Goal: Find specific page/section: Find specific page/section

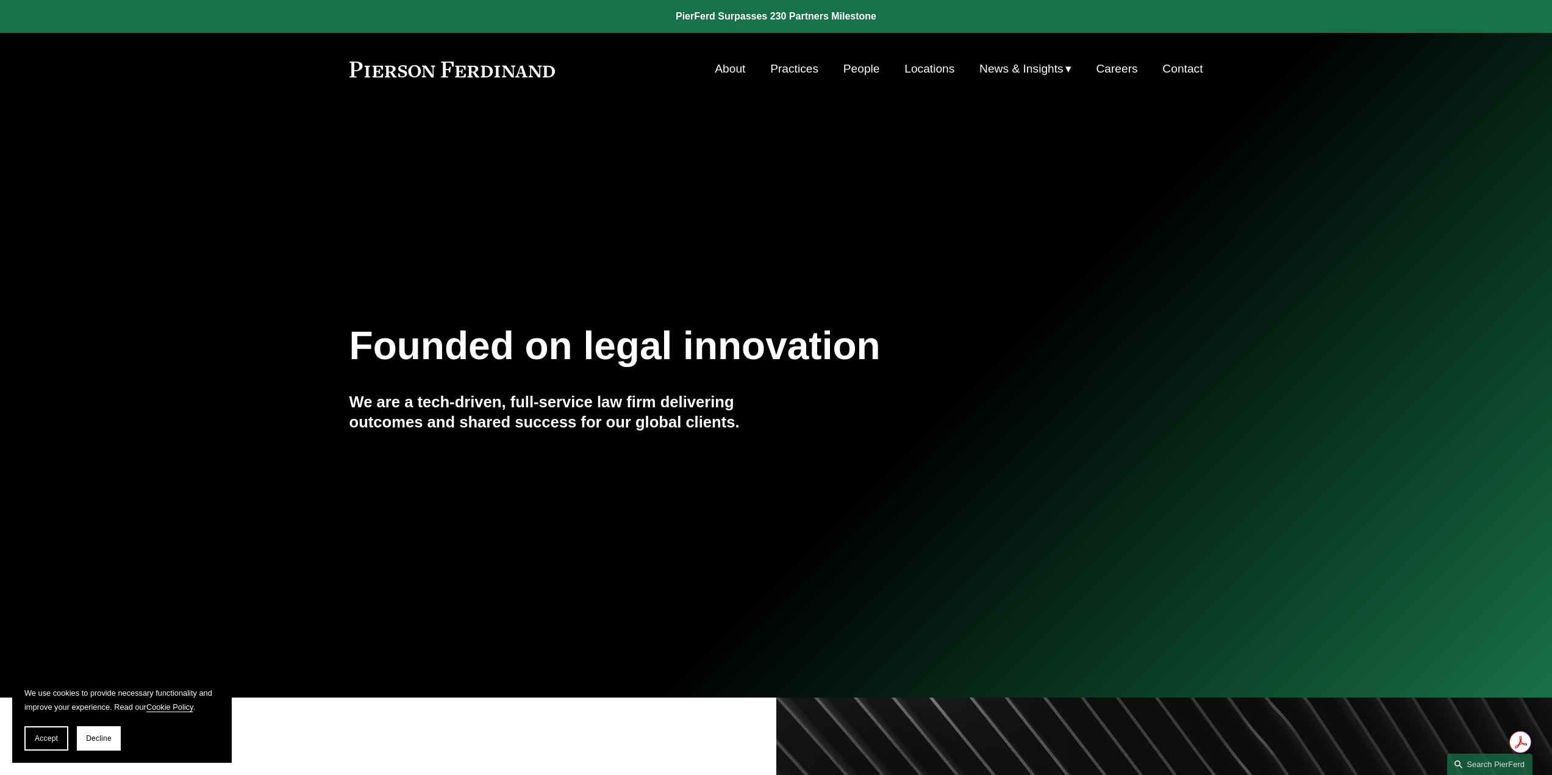
click at [1127, 67] on link "Careers" at bounding box center [1116, 68] width 41 height 23
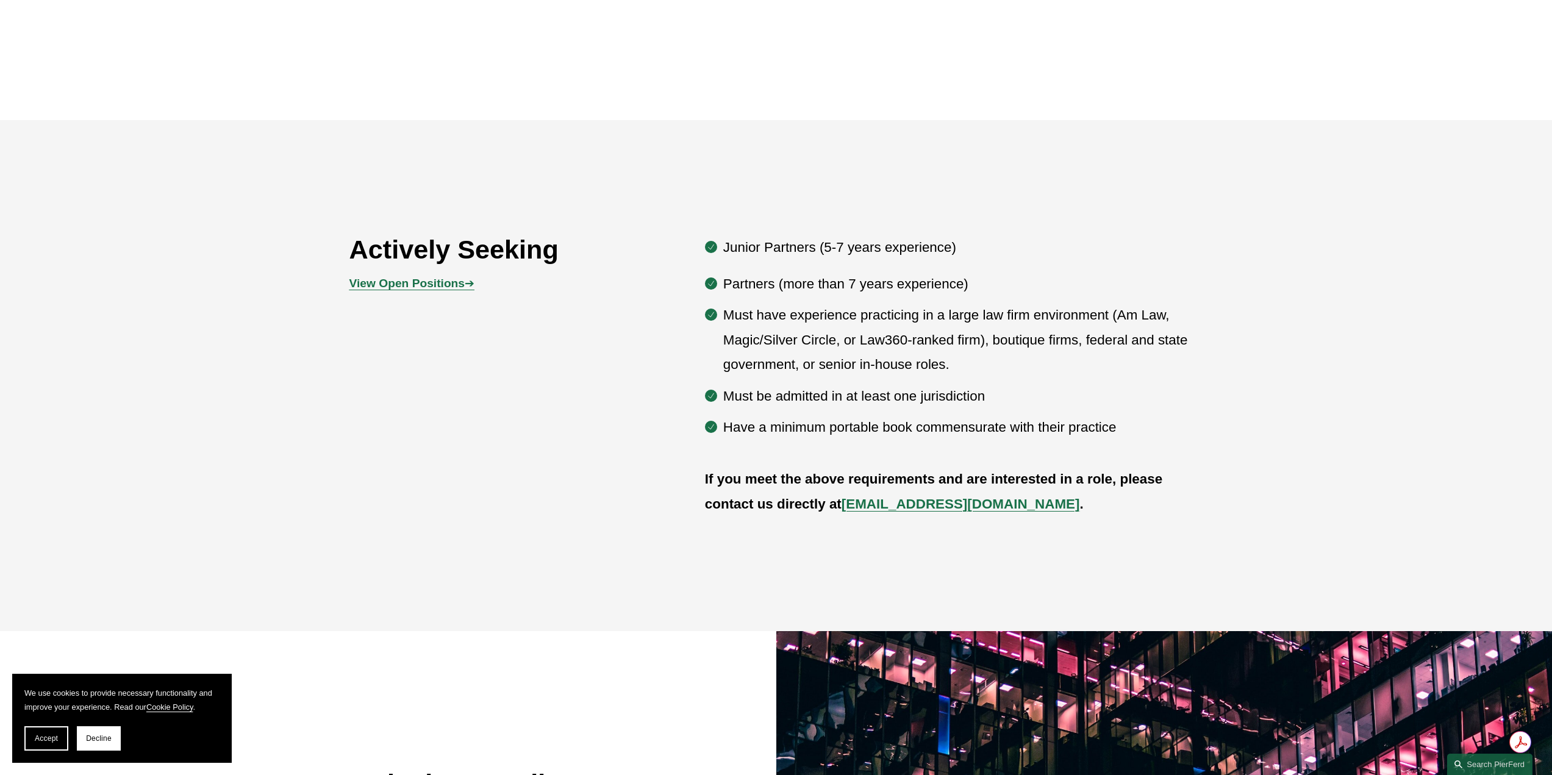
scroll to position [854, 0]
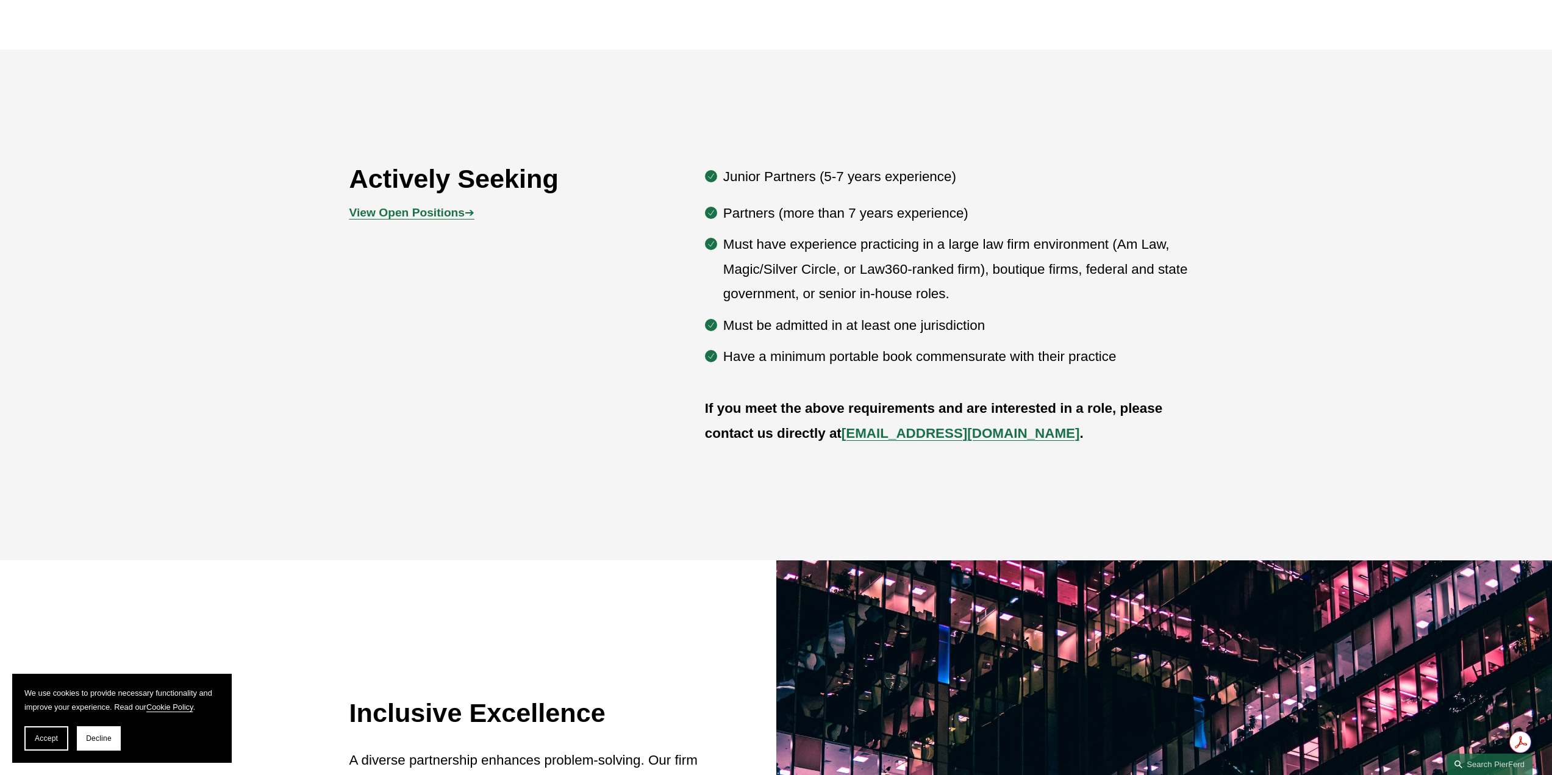
click at [438, 209] on strong "View Open Positions" at bounding box center [407, 212] width 115 height 13
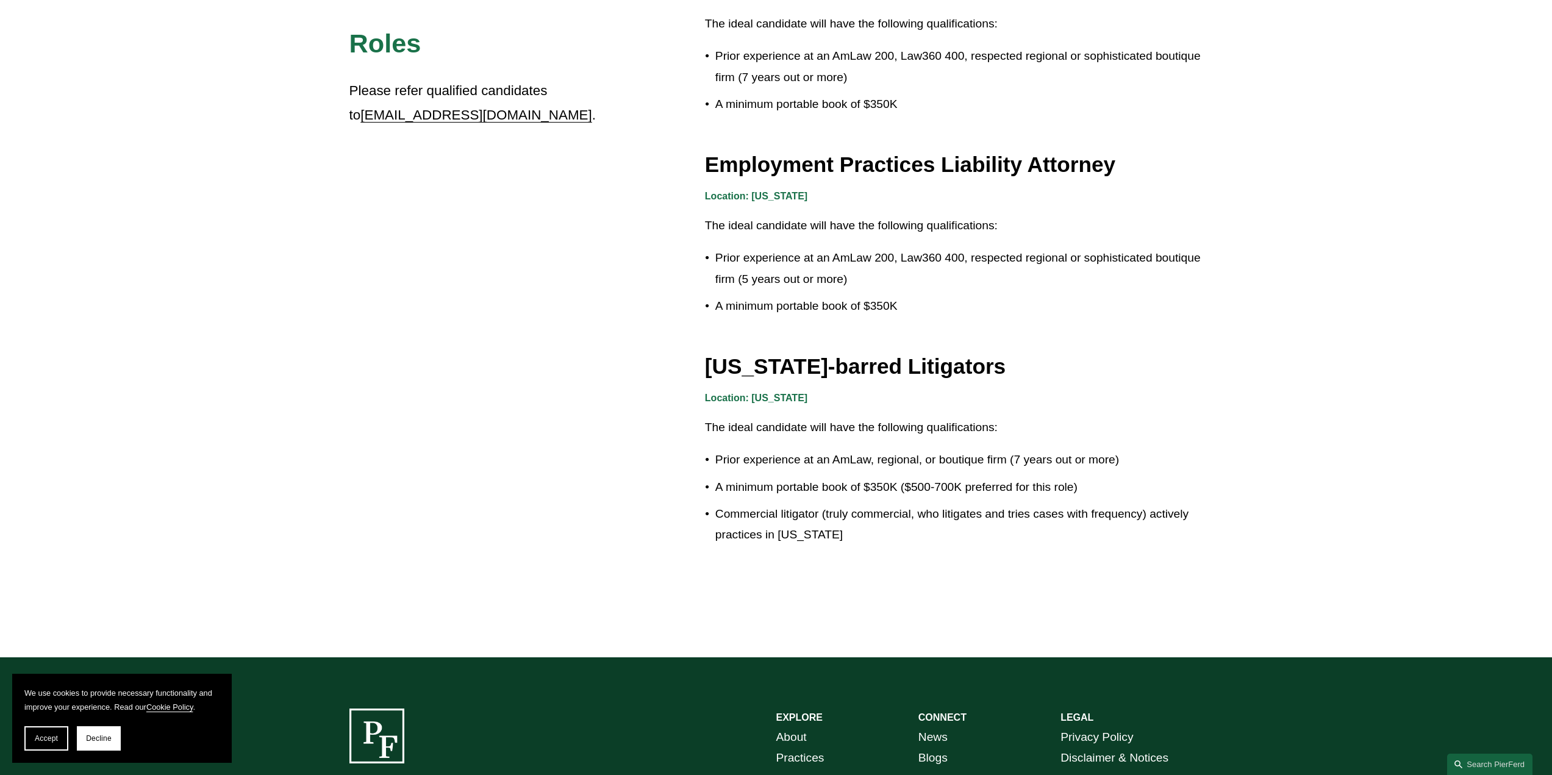
scroll to position [2115, 0]
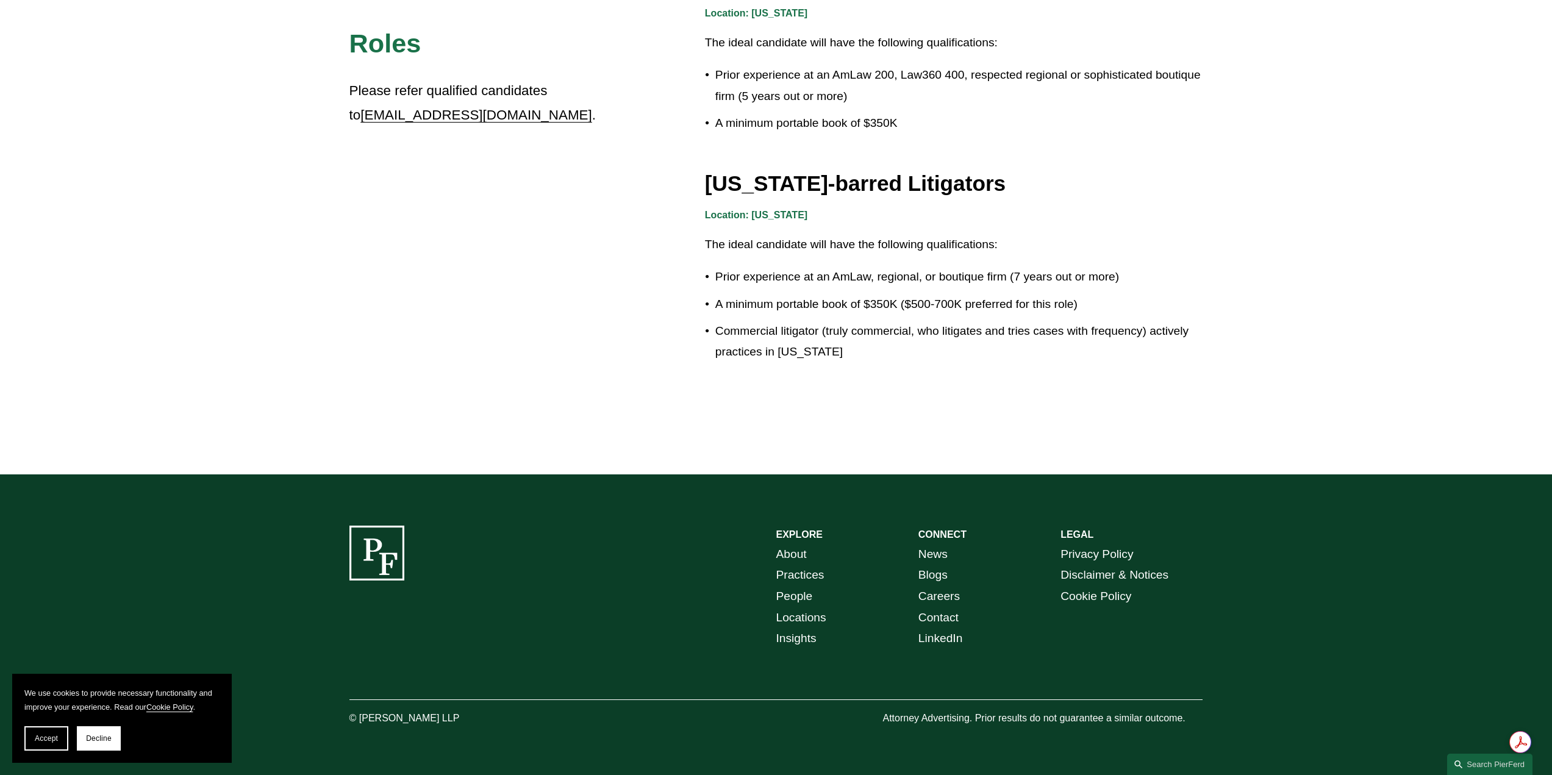
click at [785, 613] on link "Locations" at bounding box center [802, 618] width 50 height 21
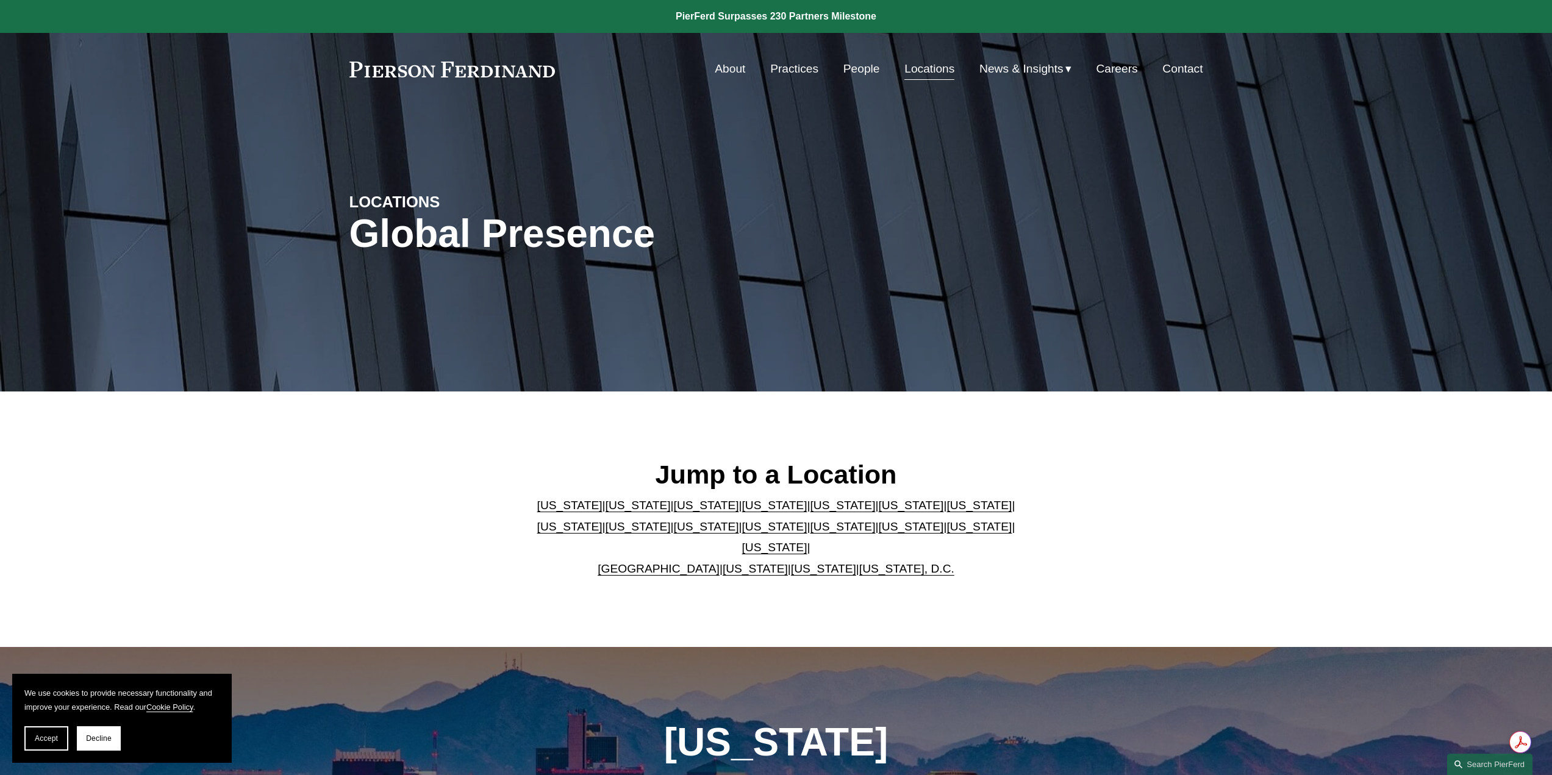
click at [741, 562] on link "Virginia" at bounding box center [755, 568] width 65 height 13
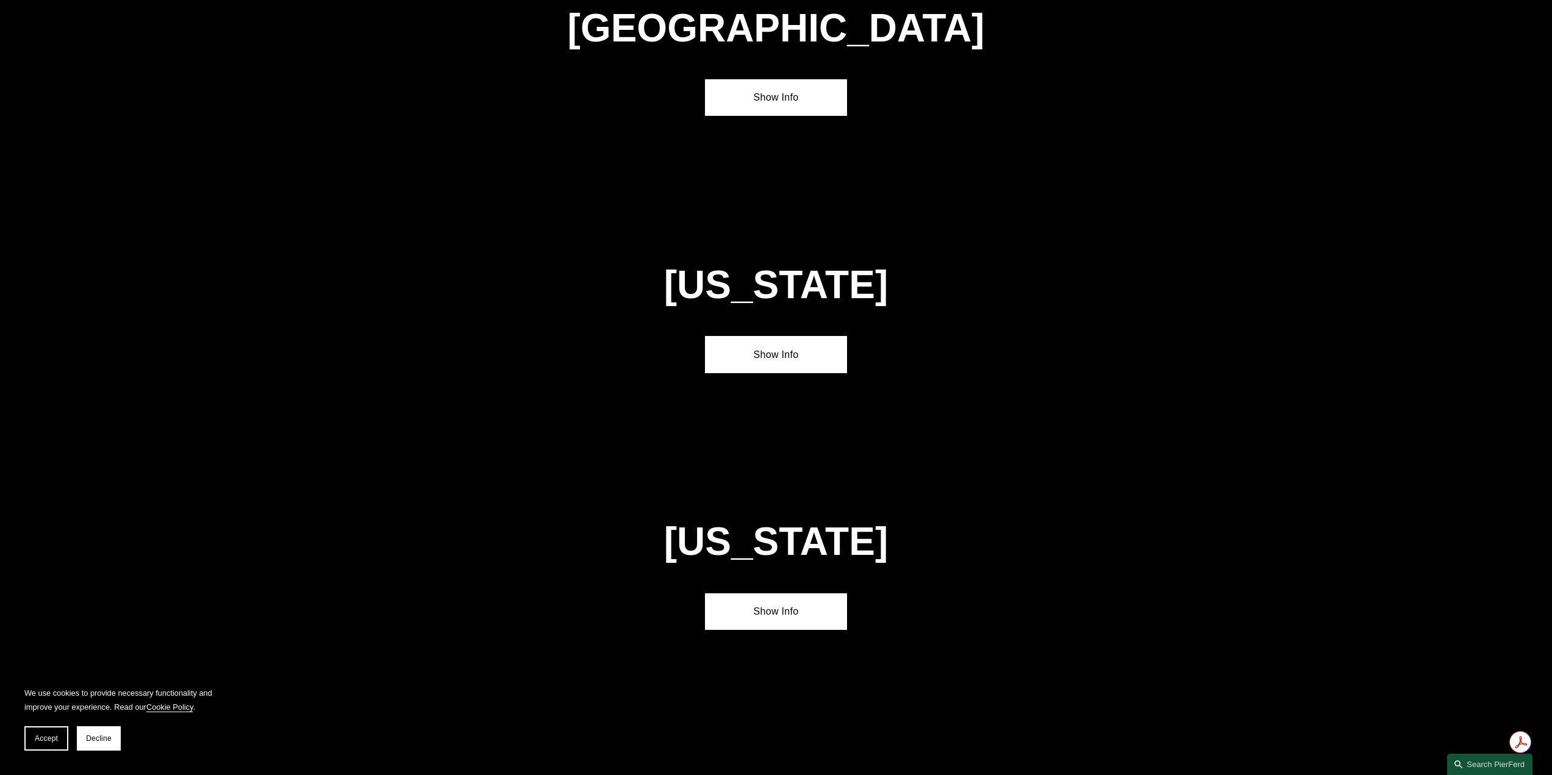
scroll to position [4760, 0]
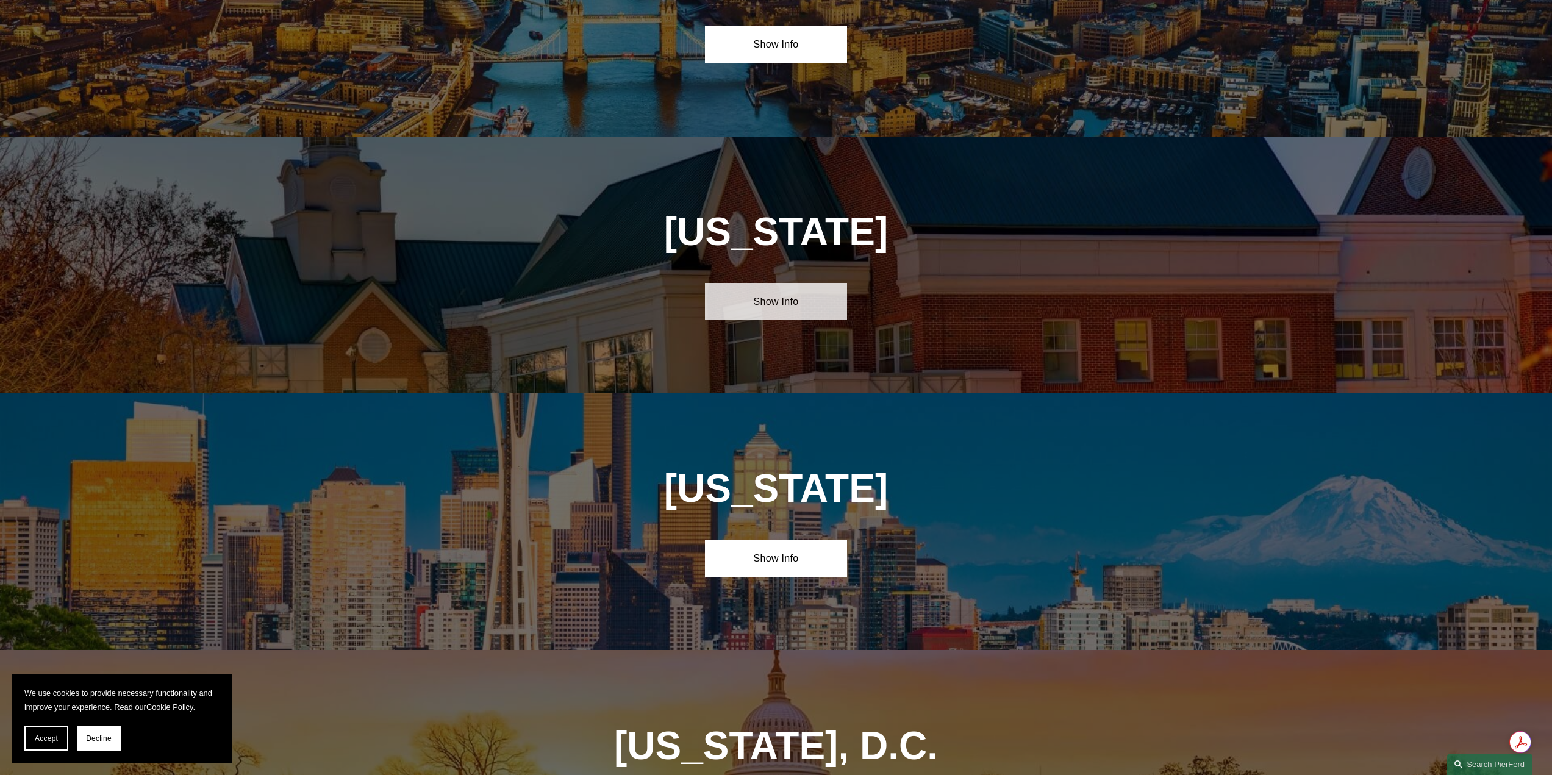
click at [770, 283] on link "Show Info" at bounding box center [776, 301] width 142 height 37
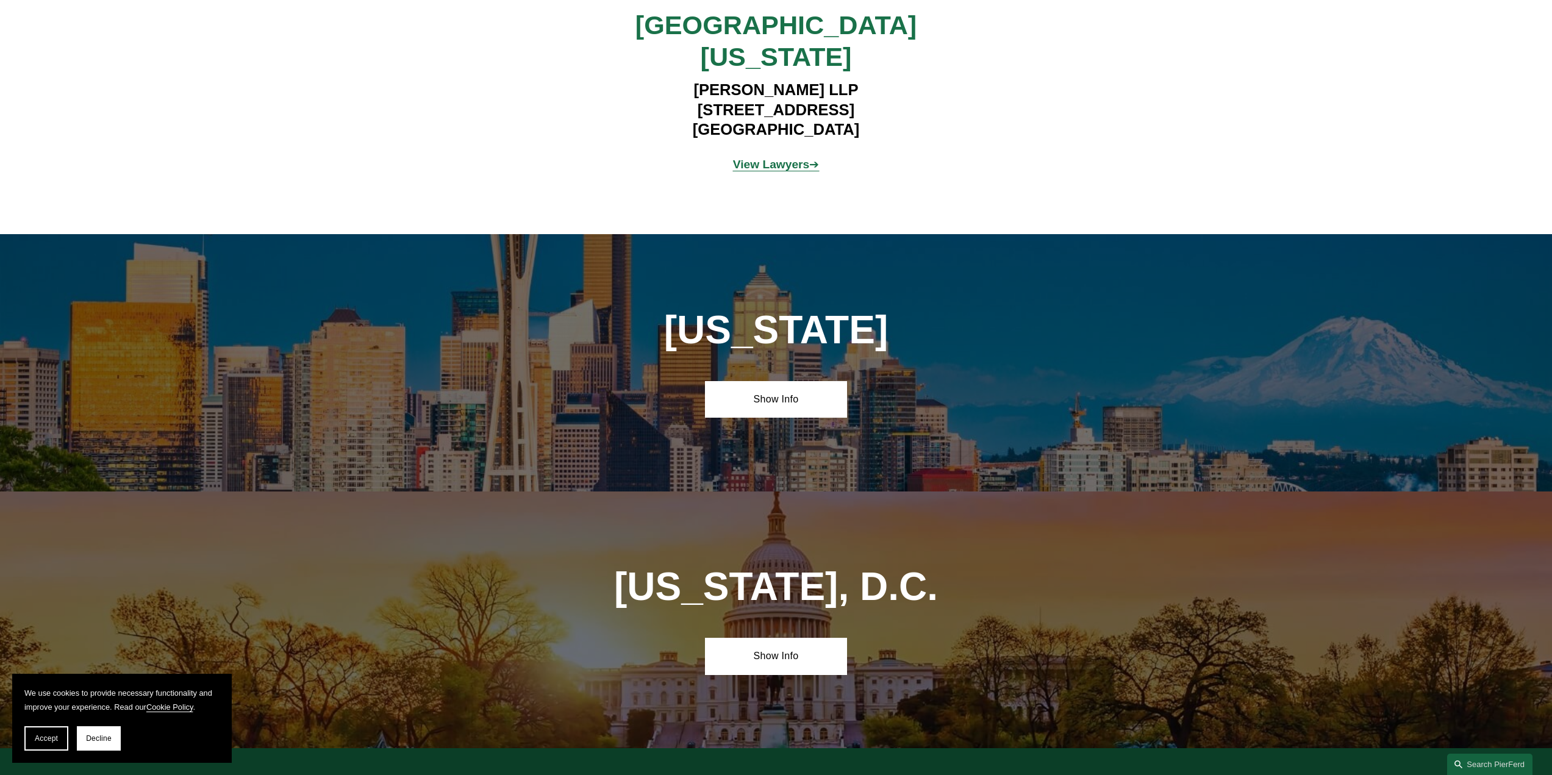
scroll to position [5309, 0]
